Goal: Complete application form

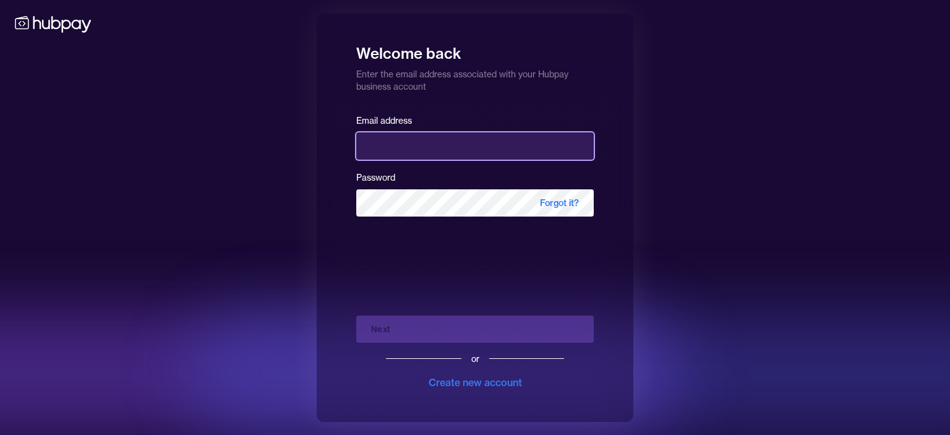
type input "**********"
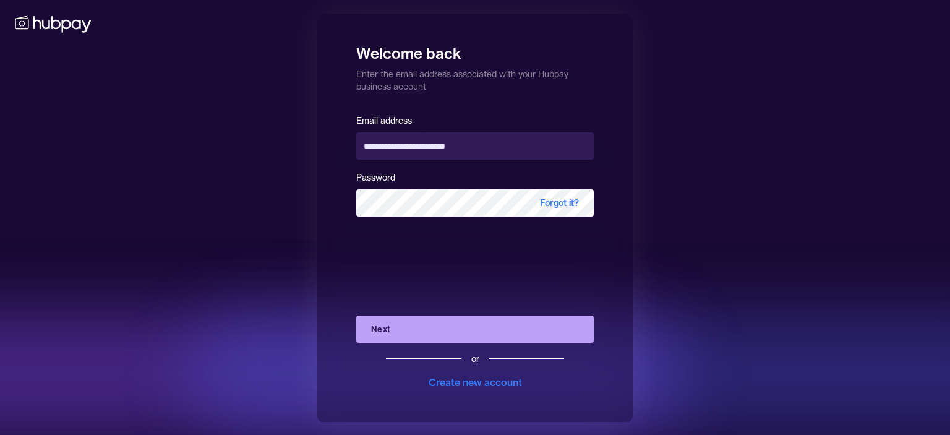
click at [423, 326] on button "Next" at bounding box center [475, 329] width 238 height 27
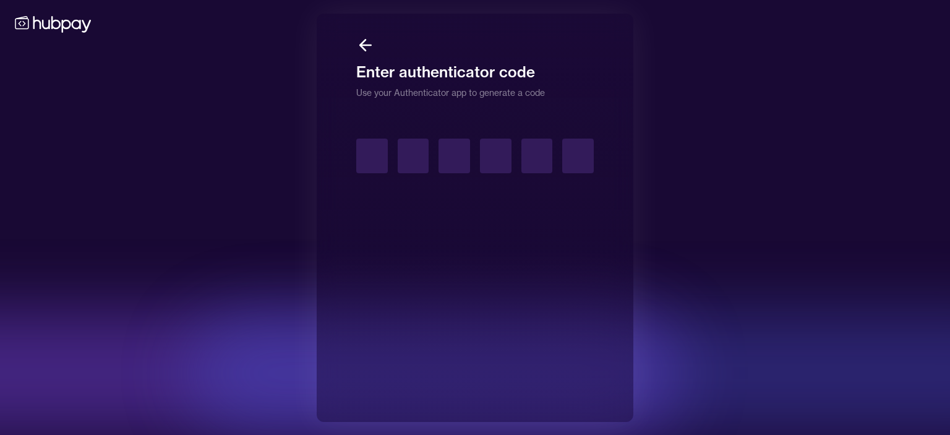
type input "*"
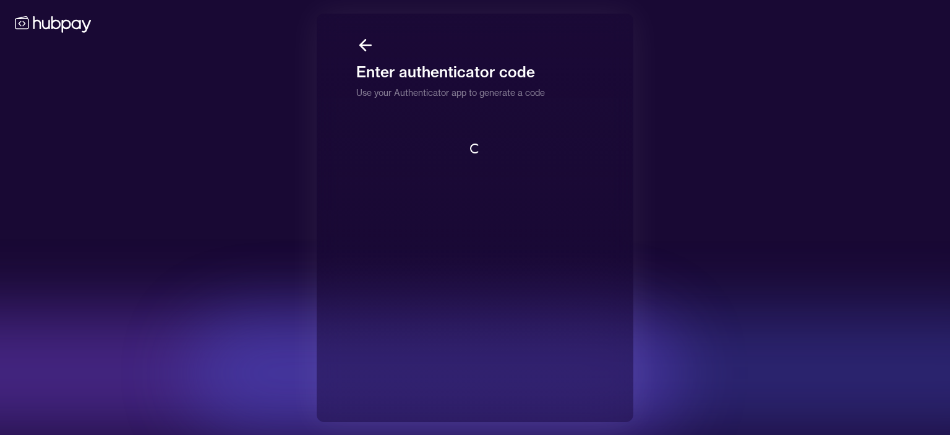
scroll to position [1, 0]
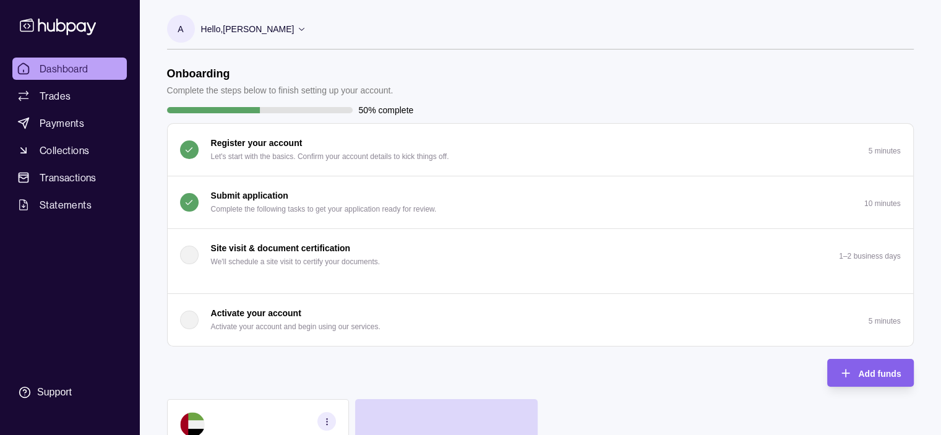
click at [329, 205] on p "Complete the following tasks to get your application ready for review." at bounding box center [324, 209] width 226 height 14
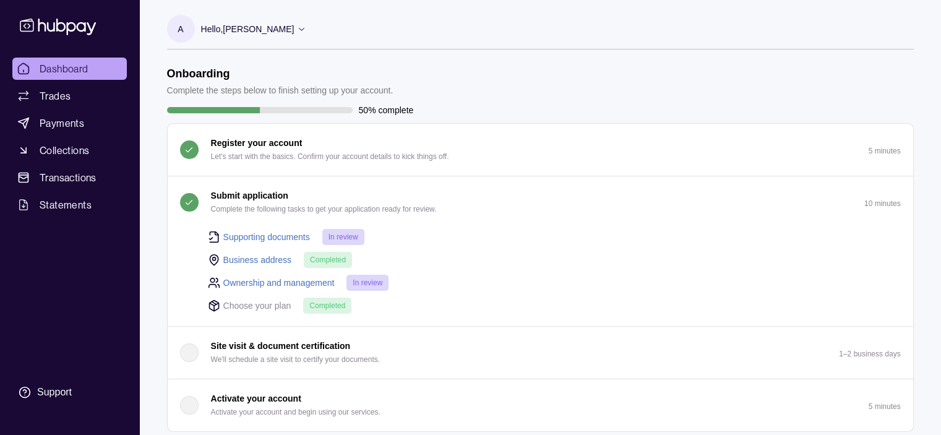
click at [270, 230] on link "Supporting documents" at bounding box center [266, 237] width 87 height 14
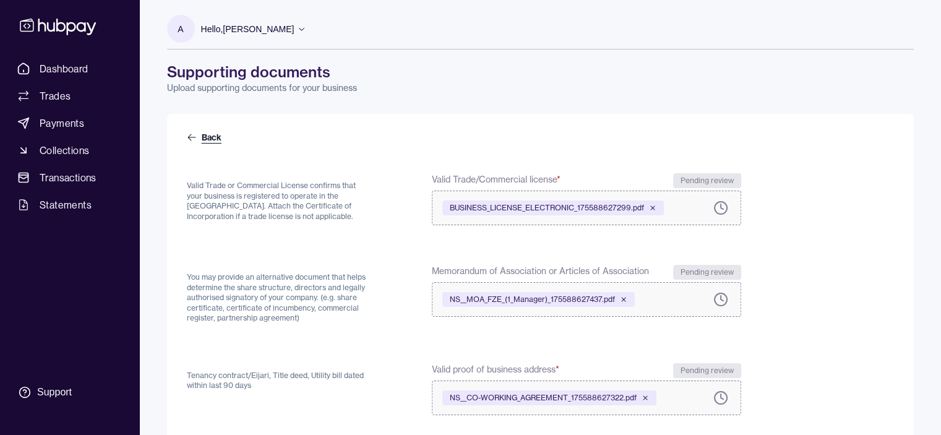
click at [191, 139] on icon at bounding box center [192, 137] width 10 height 10
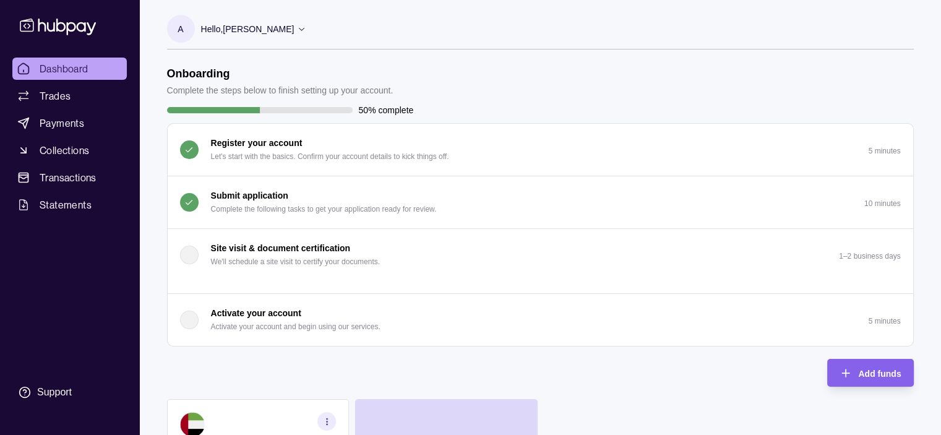
click at [262, 192] on p "Submit application" at bounding box center [249, 196] width 77 height 14
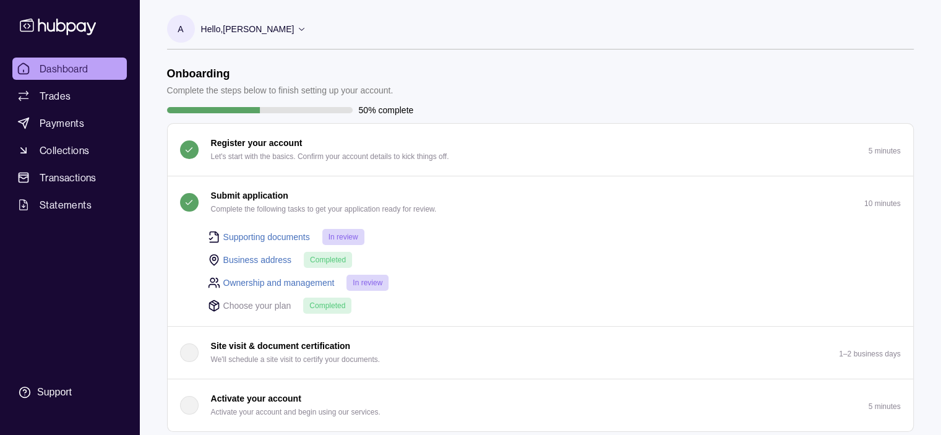
click at [249, 233] on link "Supporting documents" at bounding box center [266, 237] width 87 height 14
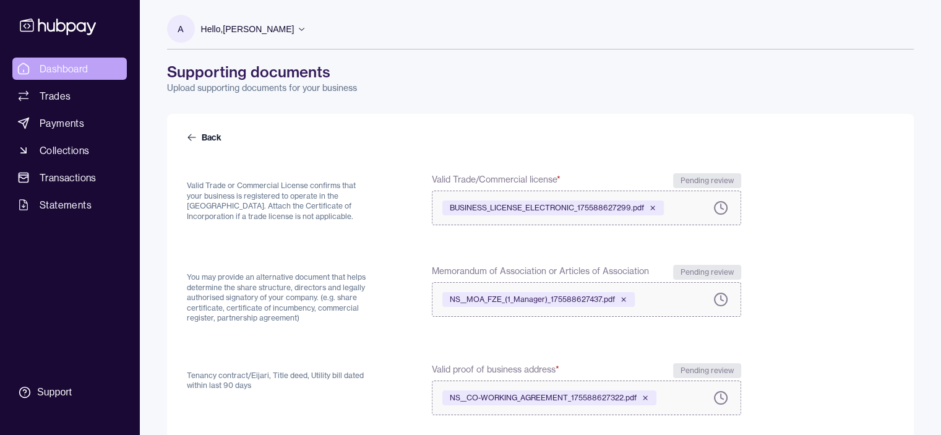
click at [75, 64] on span "Dashboard" at bounding box center [64, 68] width 49 height 15
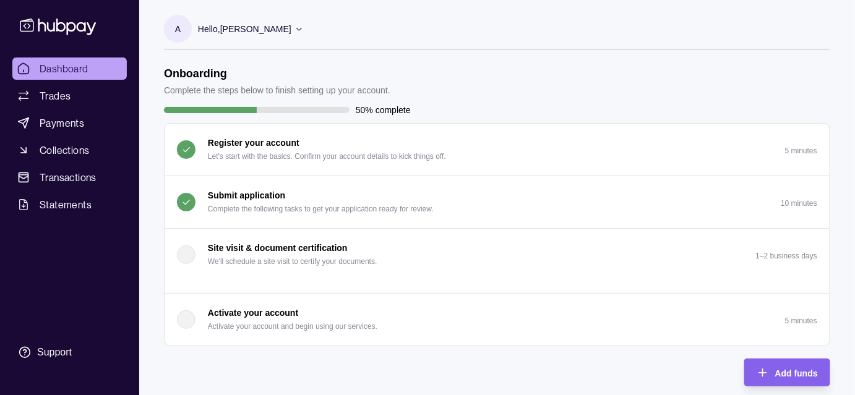
click at [264, 190] on p "Submit application" at bounding box center [246, 196] width 77 height 14
click at [303, 207] on p "Complete the following tasks to get your application ready for review." at bounding box center [321, 209] width 226 height 14
click at [258, 209] on p "Complete the following tasks to get your application ready for review." at bounding box center [321, 209] width 226 height 14
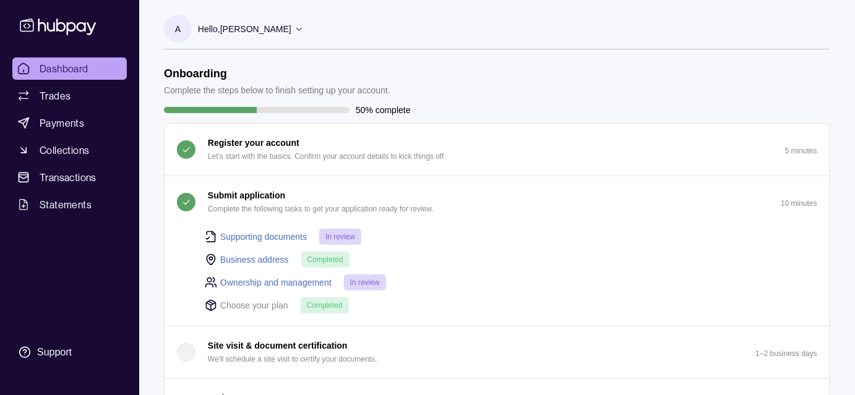
click at [260, 207] on p "Complete the following tasks to get your application ready for review." at bounding box center [321, 209] width 226 height 14
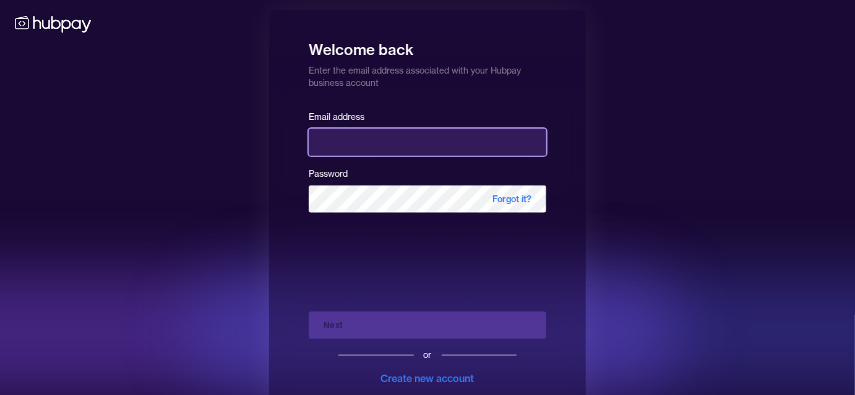
click at [409, 140] on input "email" at bounding box center [428, 142] width 238 height 27
type input "**********"
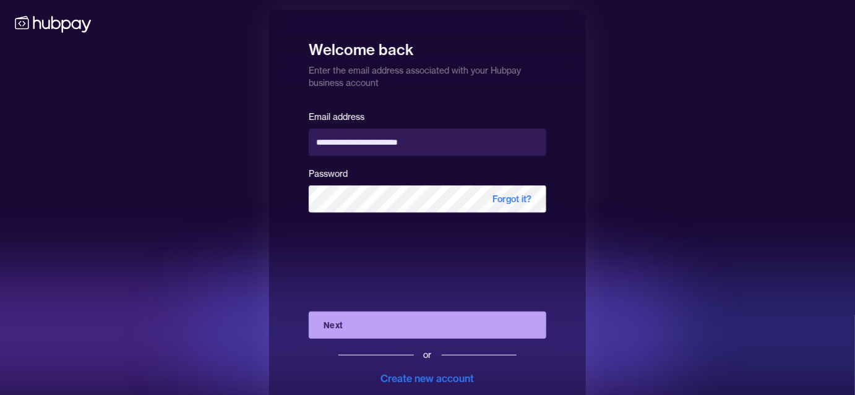
click at [348, 319] on button "Next" at bounding box center [428, 325] width 238 height 27
